Goal: Information Seeking & Learning: Learn about a topic

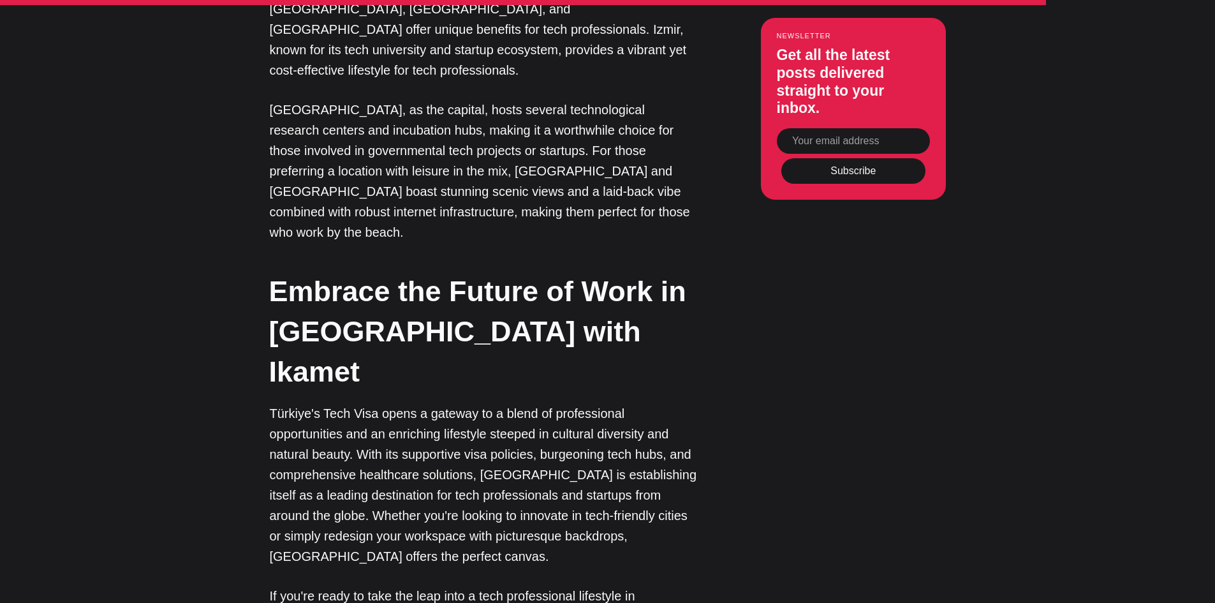
scroll to position [3826, 0]
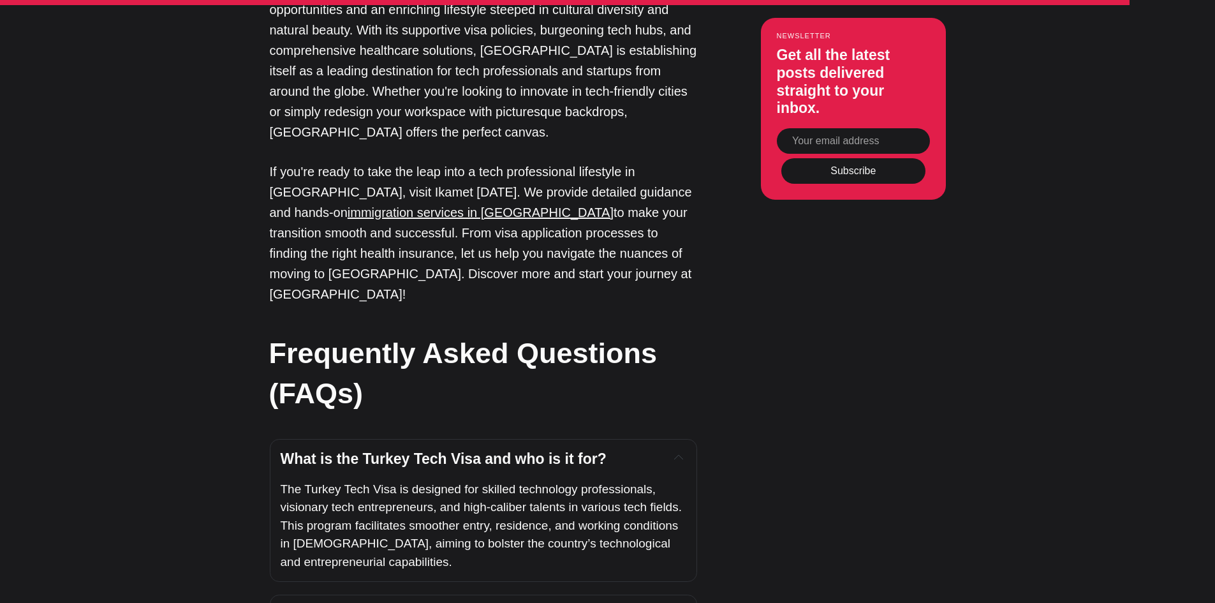
scroll to position [4145, 0]
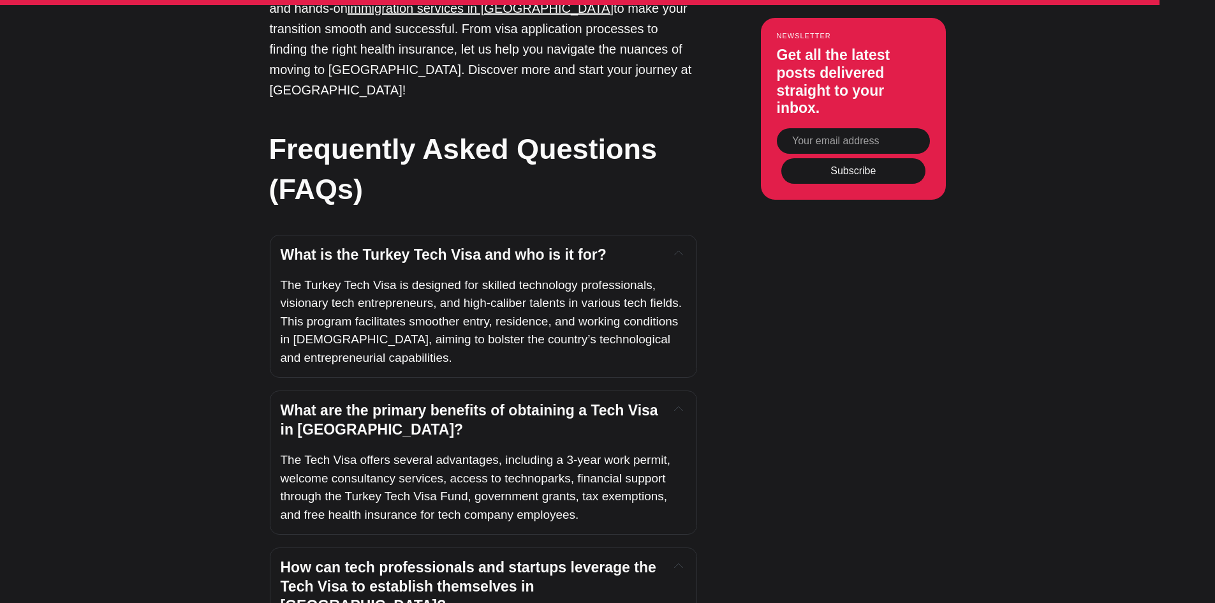
scroll to position [4336, 0]
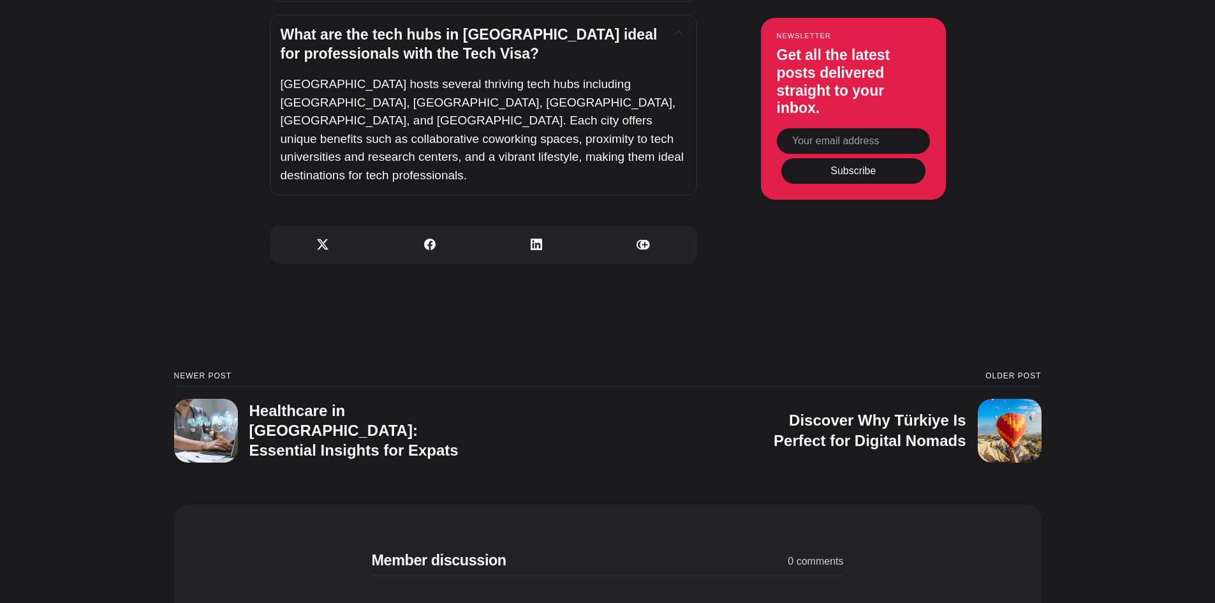
scroll to position [5038, 0]
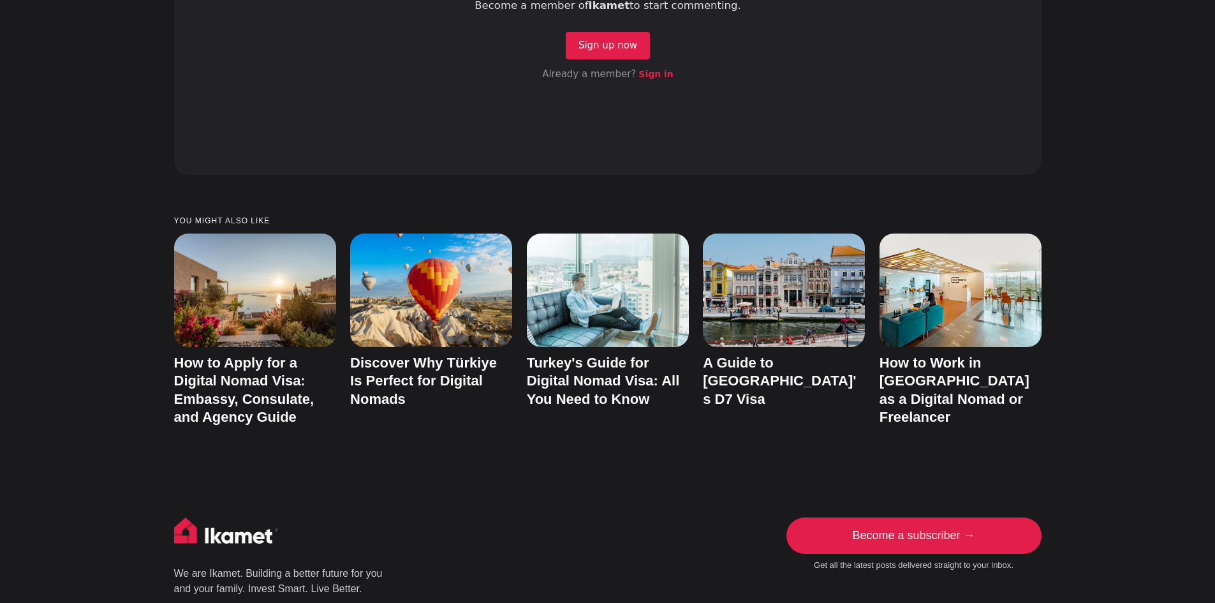
scroll to position [5310, 0]
